Goal: Task Accomplishment & Management: Complete application form

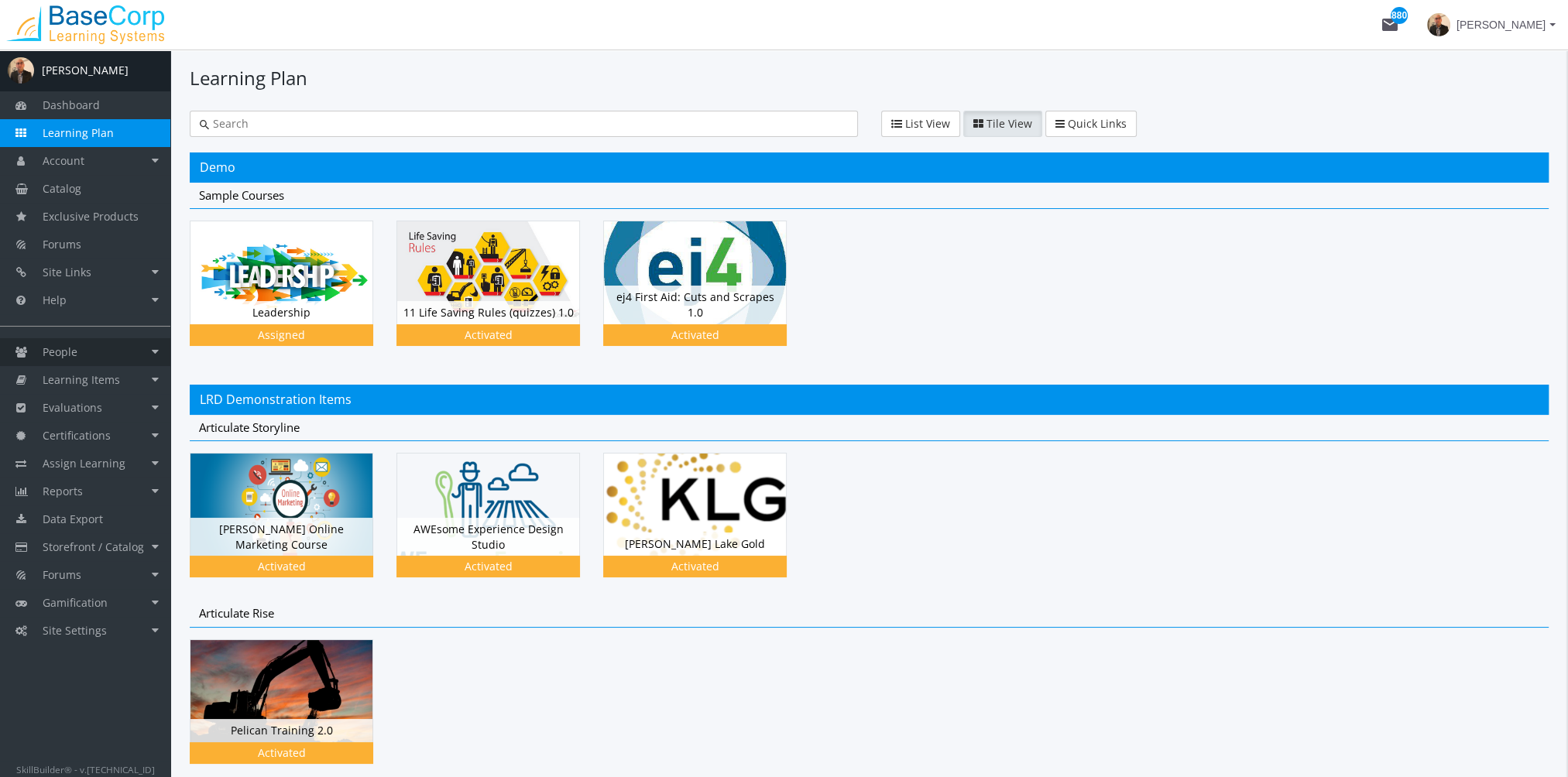
click at [59, 359] on link "People" at bounding box center [85, 353] width 171 height 28
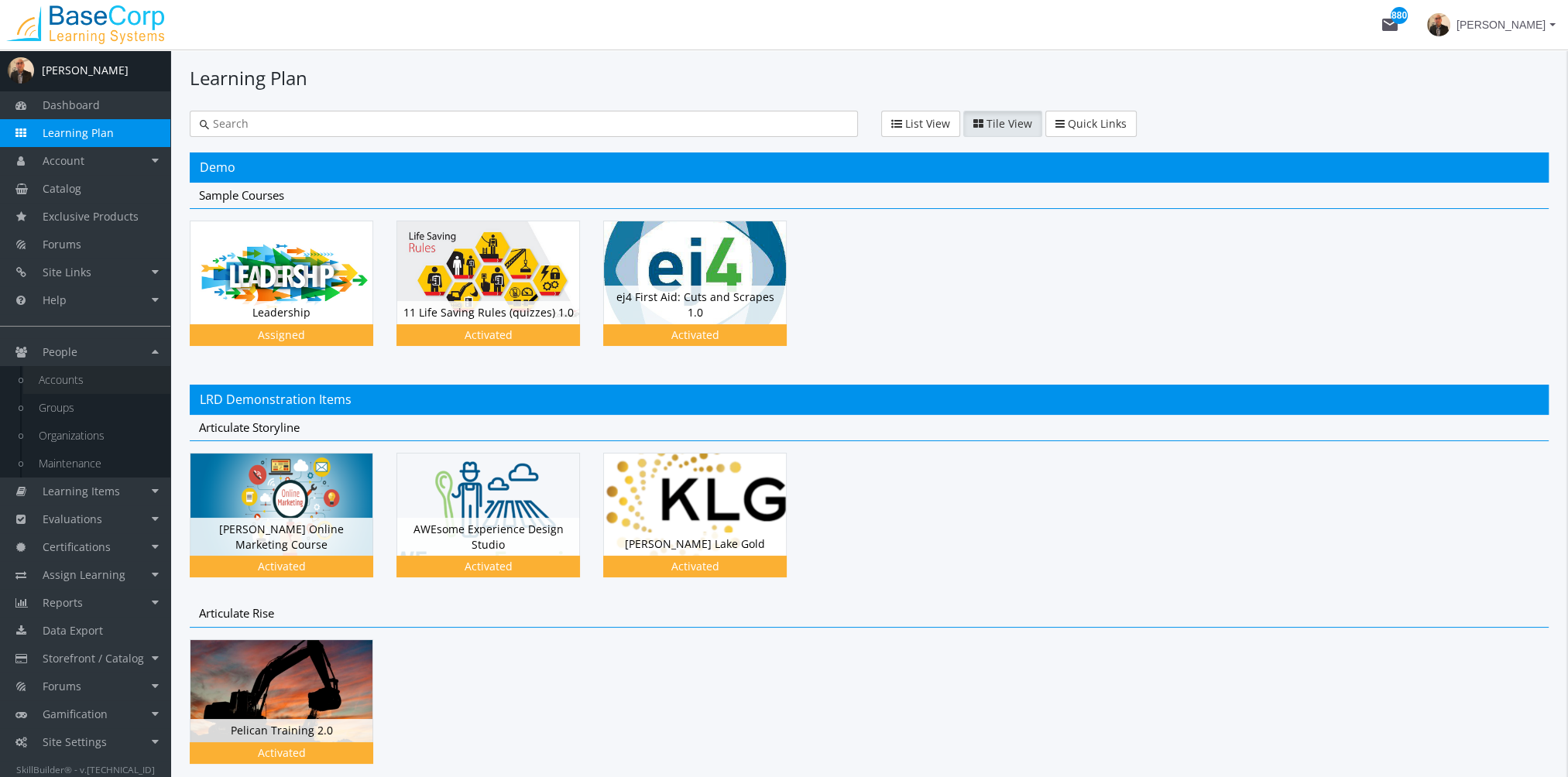
click at [87, 384] on link "Accounts" at bounding box center [96, 380] width 147 height 28
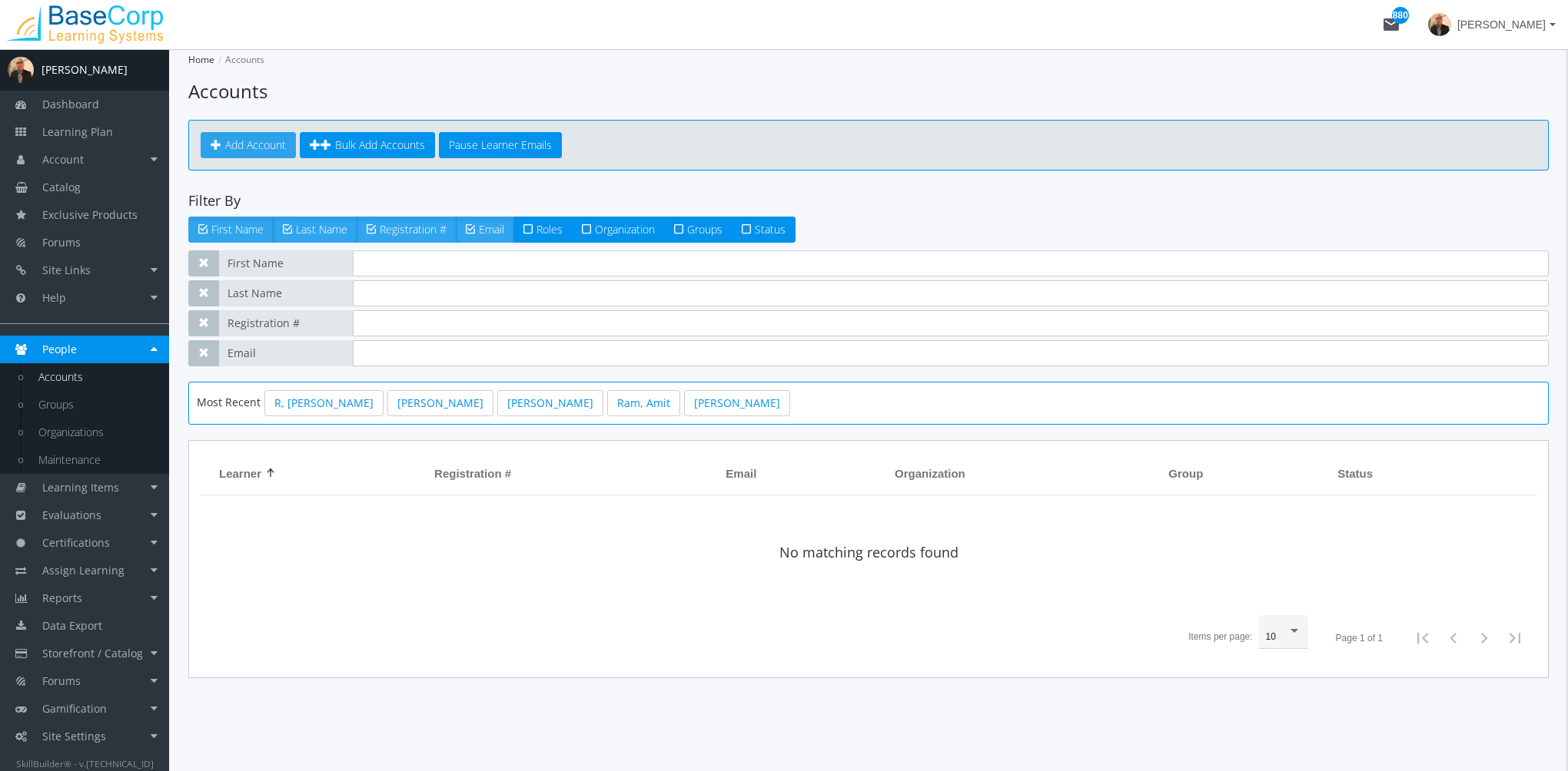
click at [259, 144] on span "Add Account" at bounding box center [256, 145] width 61 height 15
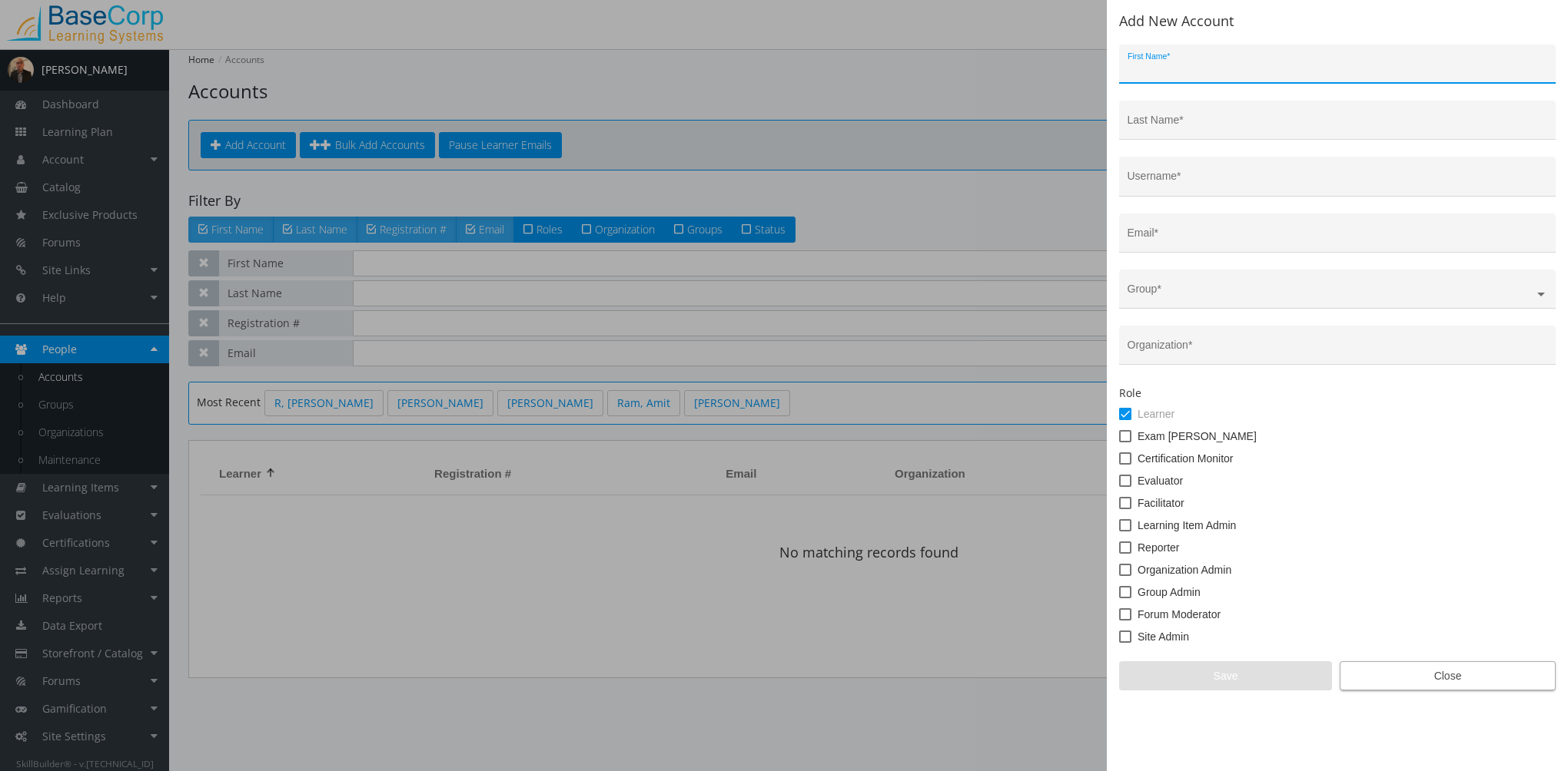
click at [1495, 670] on app-add "Add New Account First Name * Last Name * Username * Email * Group * Organizatio…" at bounding box center [1337, 352] width 437 height 677
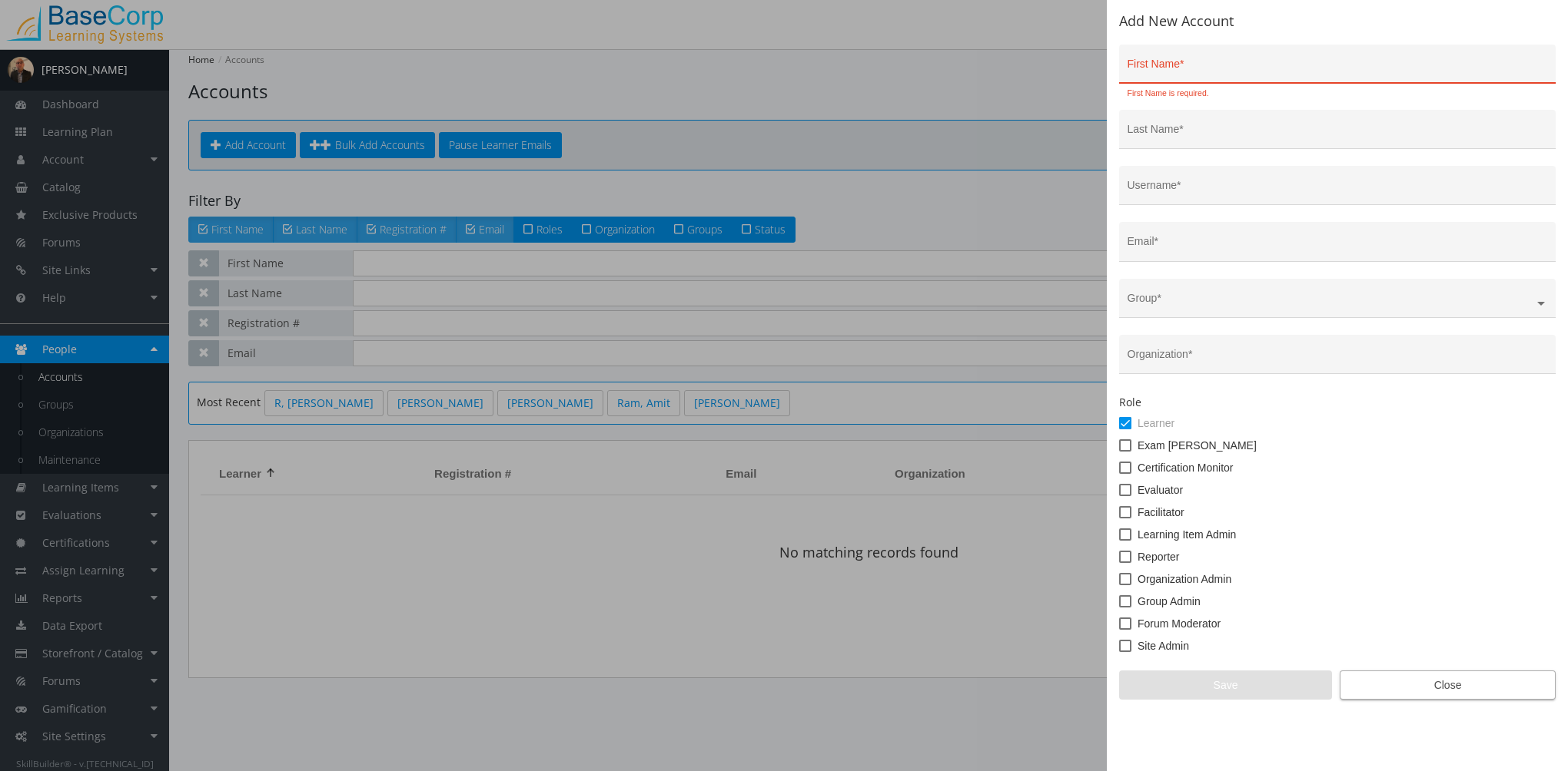
click at [1426, 688] on span "Close" at bounding box center [1447, 685] width 190 height 28
